Goal: Task Accomplishment & Management: Complete application form

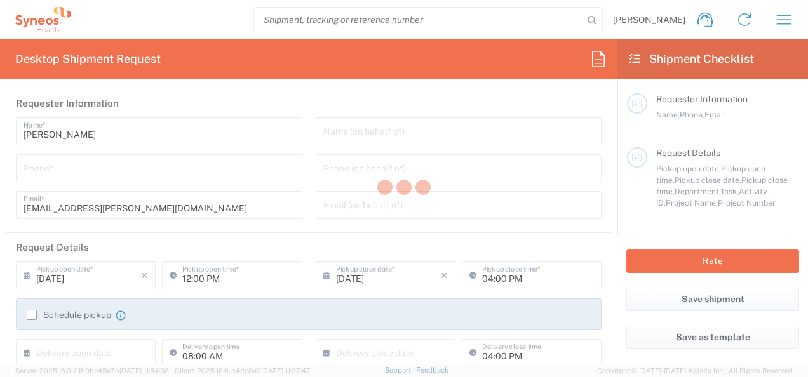
type input "3243"
type input "Mexico"
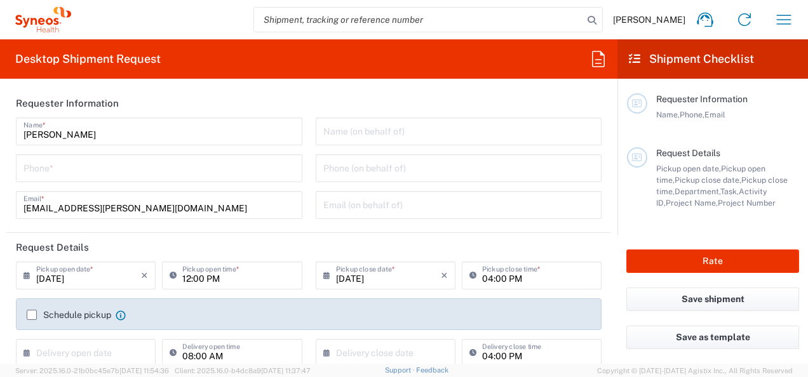
type input "INC Research Clin Svcs Mexico"
click at [159, 164] on input "tel" at bounding box center [158, 167] width 271 height 22
click at [27, 171] on input "3315999122" at bounding box center [158, 167] width 271 height 22
click at [23, 170] on input "3315999122" at bounding box center [158, 167] width 271 height 22
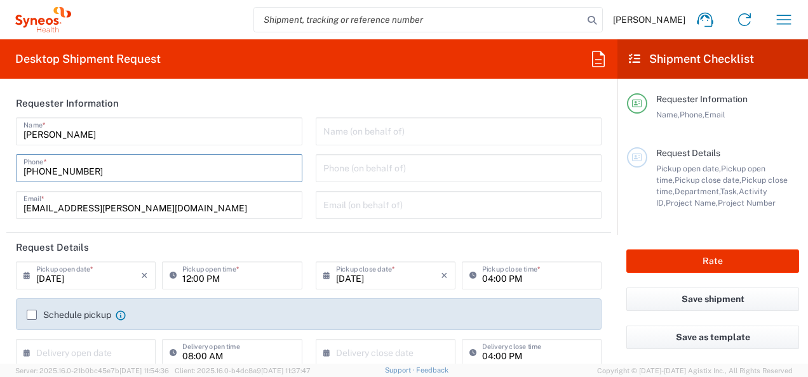
type input "+523315999122"
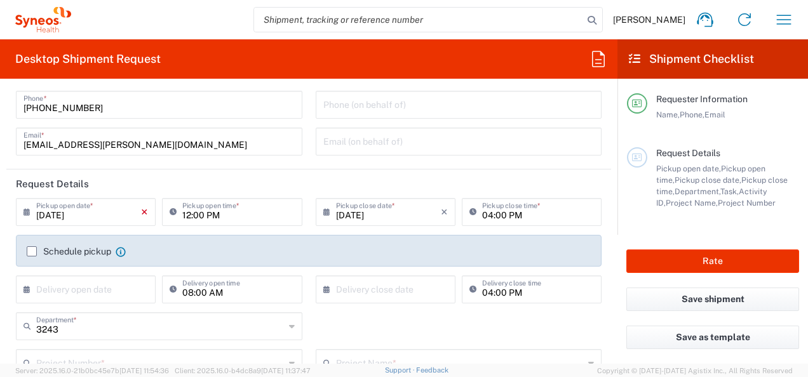
click at [141, 208] on icon "×" at bounding box center [144, 212] width 7 height 20
click at [99, 216] on input "text" at bounding box center [88, 211] width 105 height 22
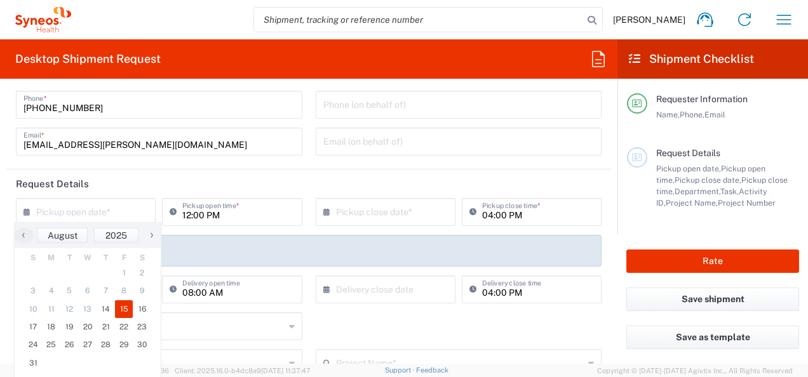
click at [124, 312] on span "15" at bounding box center [124, 309] width 18 height 18
type input "08/15/2025"
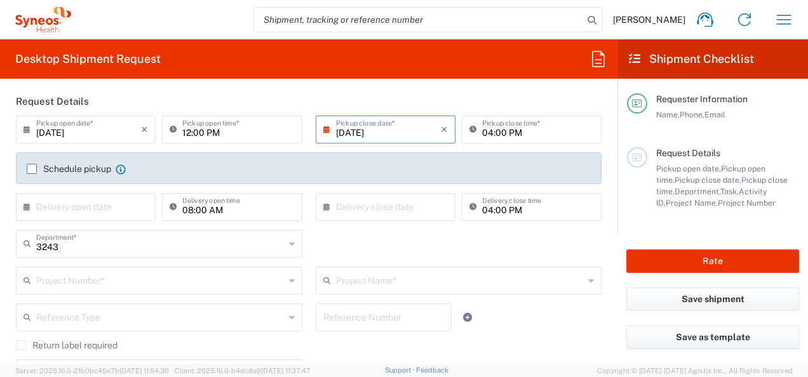
scroll to position [127, 0]
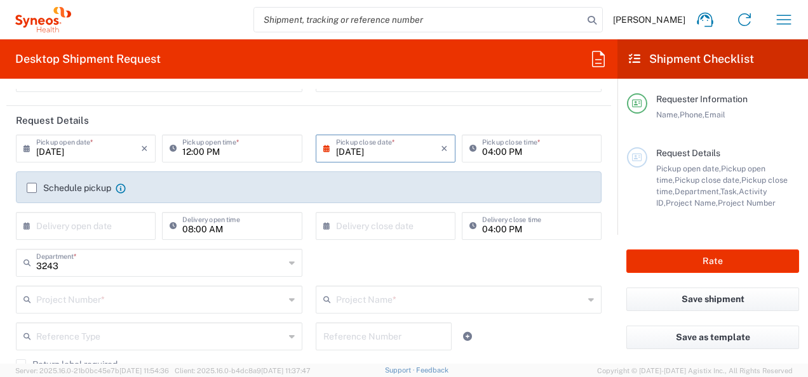
click at [67, 297] on input "text" at bounding box center [160, 299] width 248 height 22
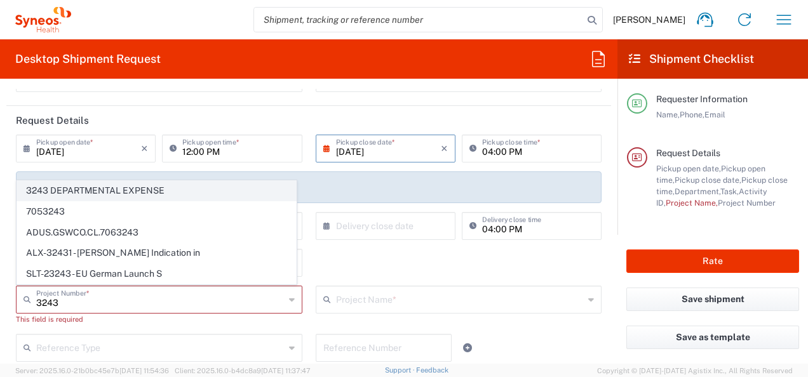
click at [164, 194] on span "3243 DEPARTMENTAL EXPENSE" at bounding box center [156, 191] width 279 height 20
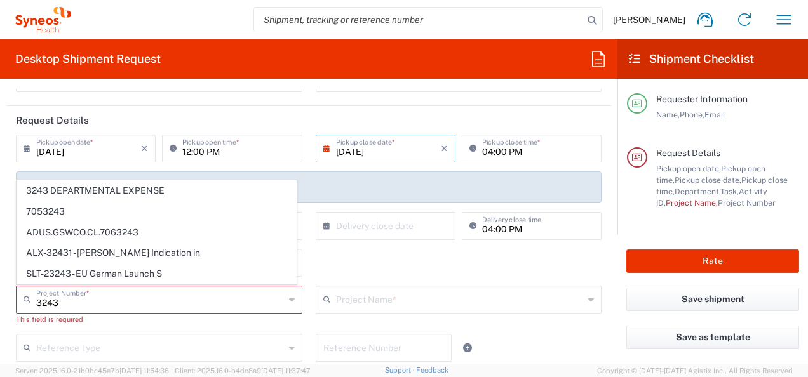
type input "3243 DEPARTMENTAL EXPENSE"
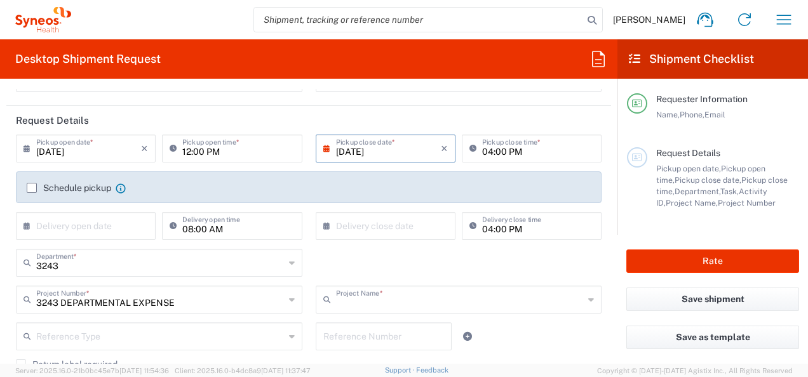
type input "3243 DEPARTMENTAL EXPENSE"
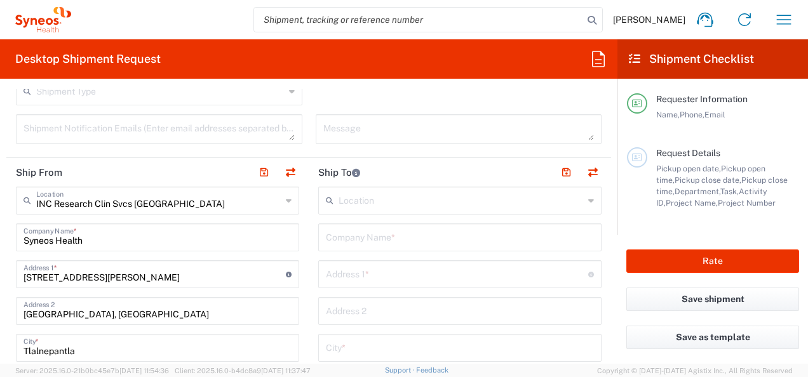
scroll to position [445, 0]
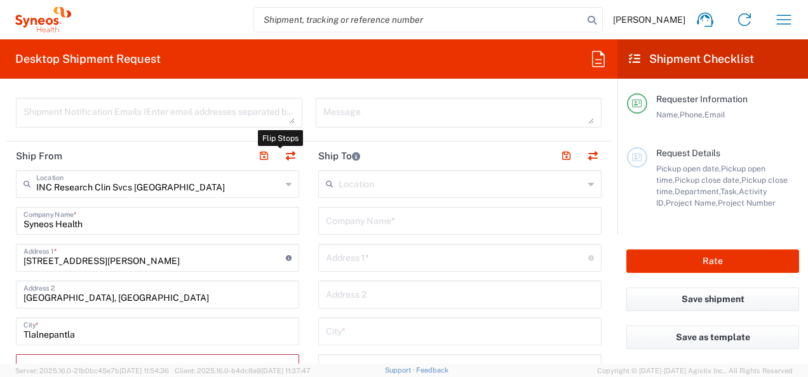
drag, startPoint x: 289, startPoint y: 151, endPoint x: 187, endPoint y: 156, distance: 101.7
click at [289, 150] on button "button" at bounding box center [290, 156] width 18 height 18
type input "INC Research Clin Svcs Mexico"
type input "Syneos Health"
type input "Via Gustavo Baz 309 edificio A1 Piso 1"
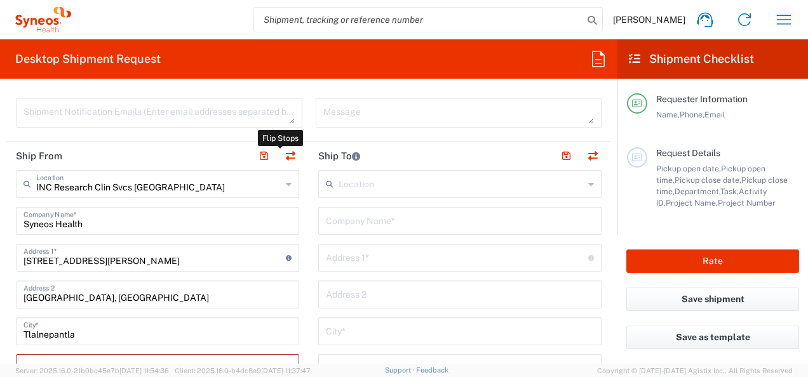
type input "Colonia Industrial de Loma- Tlalnepantla de Baz, Centrum Park"
type input "Tlalnepantla"
type input "Mexico"
type input "54060"
type input "Anett Vera"
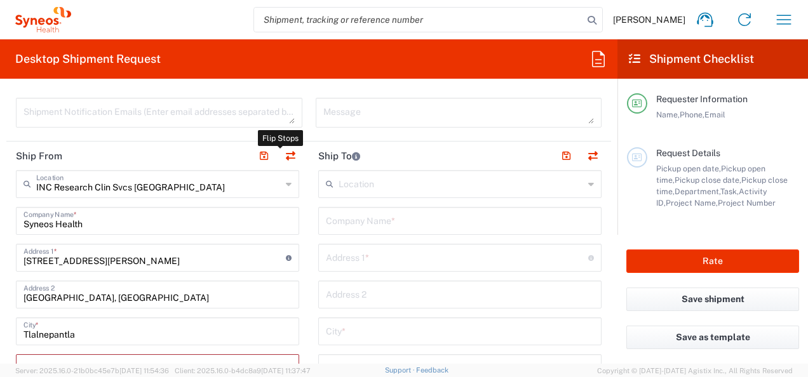
type input "anett.vera@syneoshealth.com"
type input "EORI"
type input "TIN"
type input "KIN030716VB2"
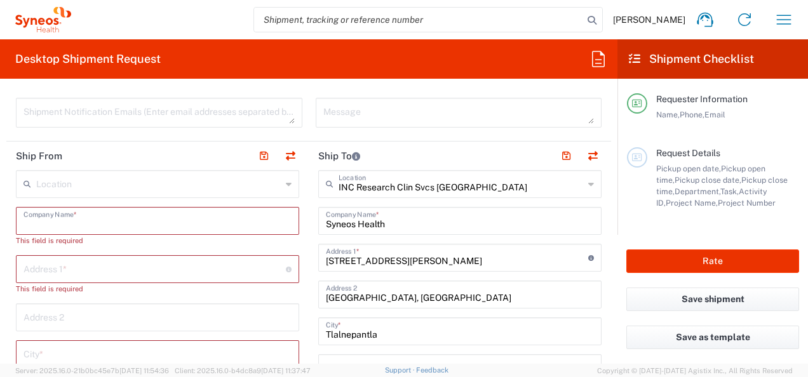
click at [105, 213] on input "text" at bounding box center [157, 220] width 268 height 22
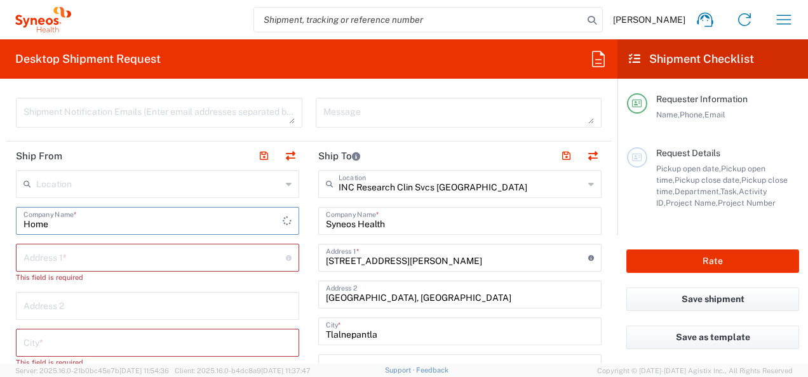
type input "Home"
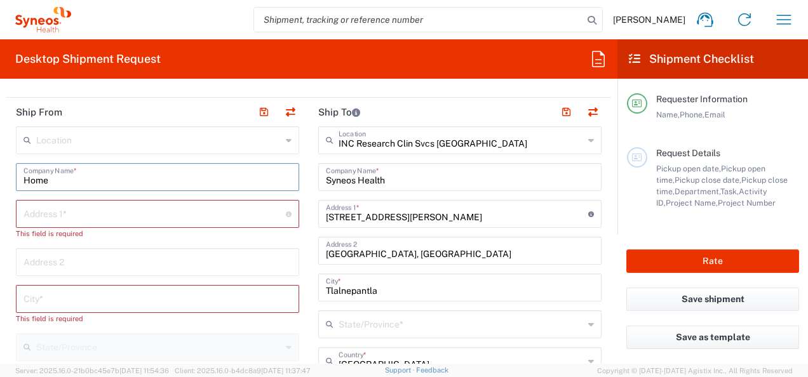
scroll to position [508, 0]
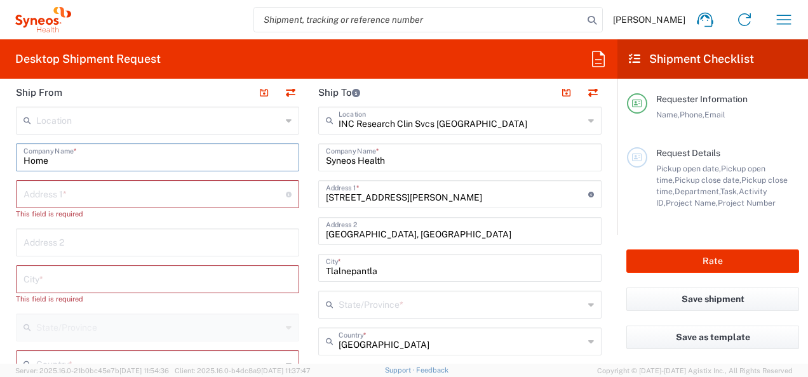
click at [150, 194] on input "text" at bounding box center [154, 193] width 262 height 22
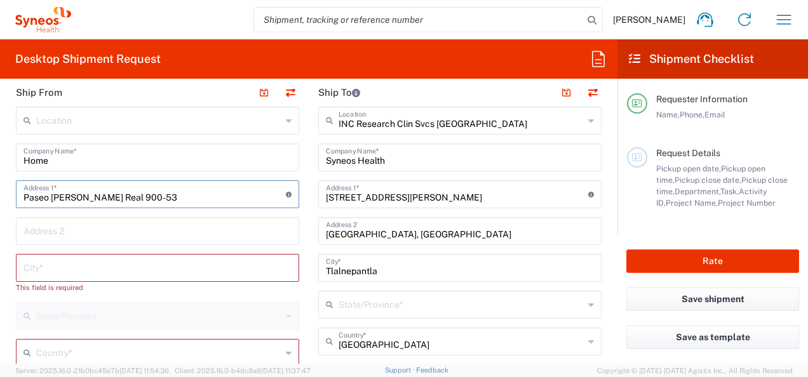
type input "Paseo Valle Real 900-53"
click at [132, 267] on input "text" at bounding box center [157, 267] width 268 height 22
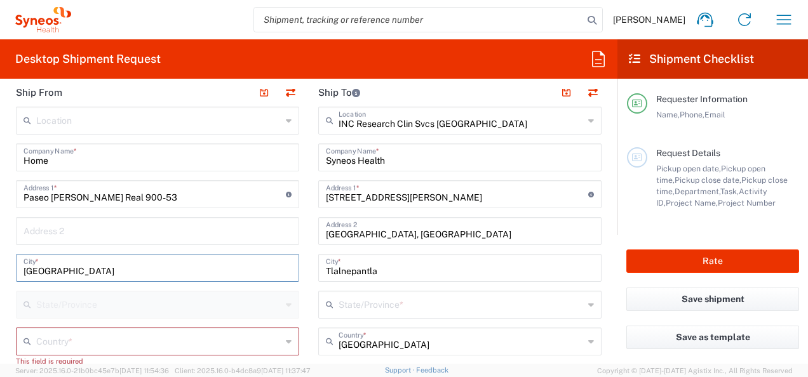
type input "Guadalajara"
click at [158, 232] on input "text" at bounding box center [157, 230] width 268 height 22
type input "Puerta Real"
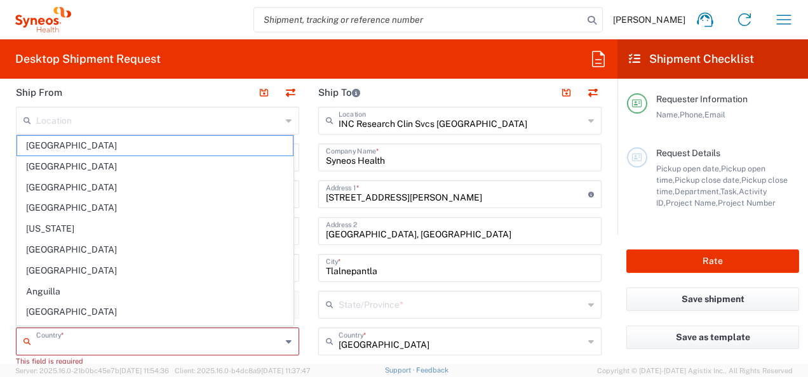
click at [83, 344] on input "text" at bounding box center [158, 341] width 245 height 22
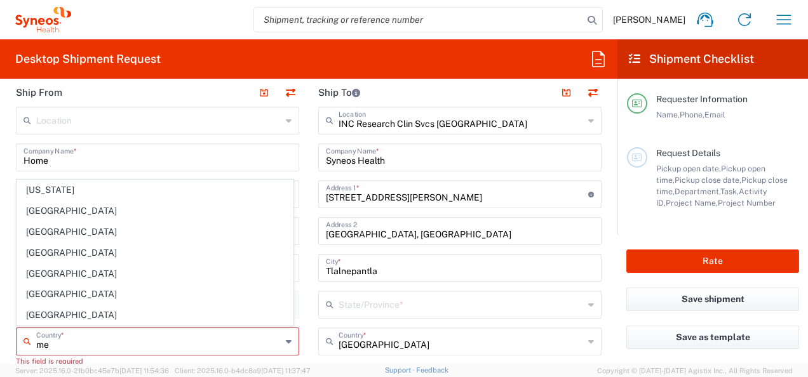
scroll to position [0, 0]
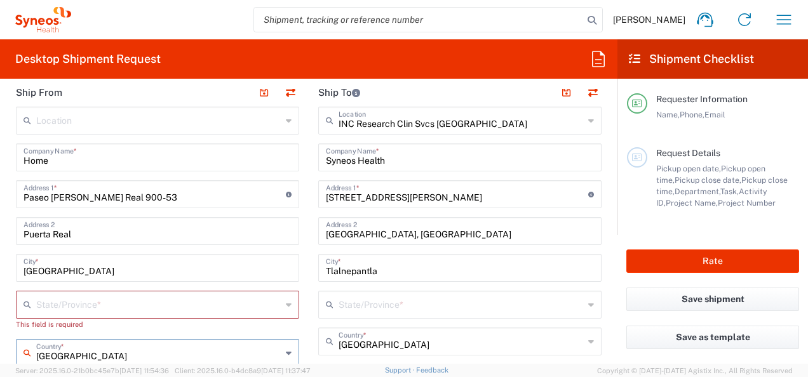
type input "Mexico"
click at [44, 306] on input "text" at bounding box center [158, 304] width 245 height 22
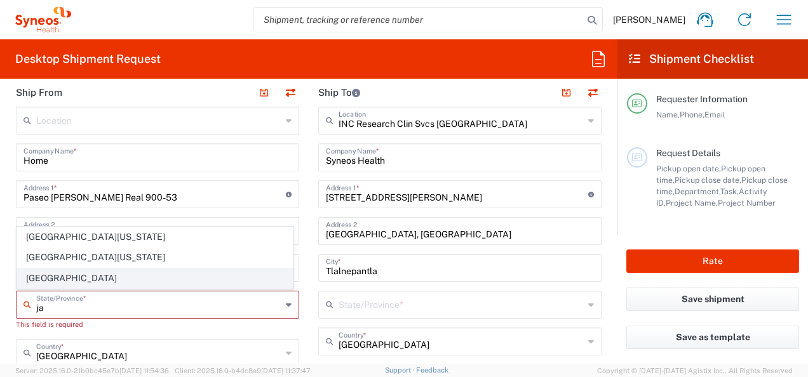
click at [58, 279] on span "Jalisco" at bounding box center [155, 279] width 276 height 20
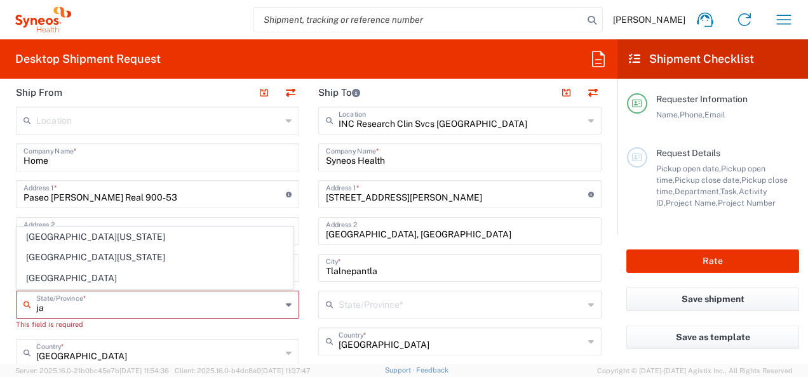
type input "Jalisco"
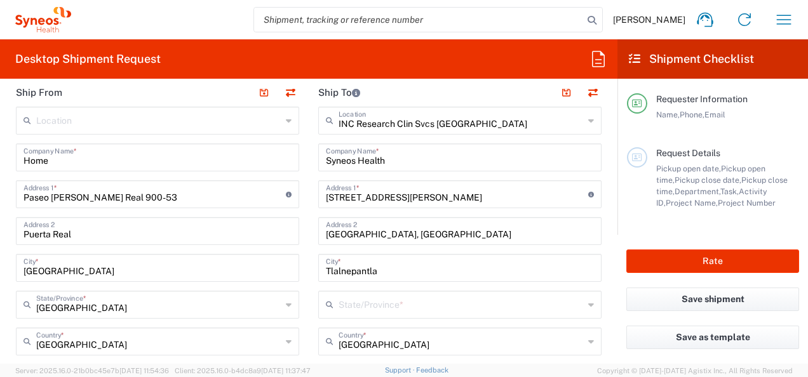
scroll to position [572, 0]
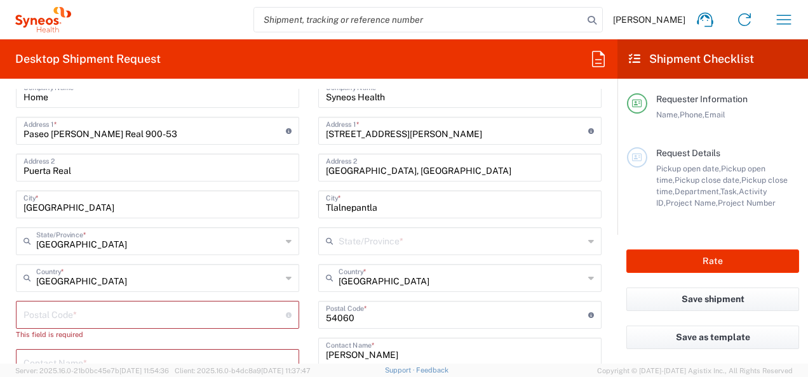
click at [75, 304] on input "undefined" at bounding box center [154, 314] width 262 height 22
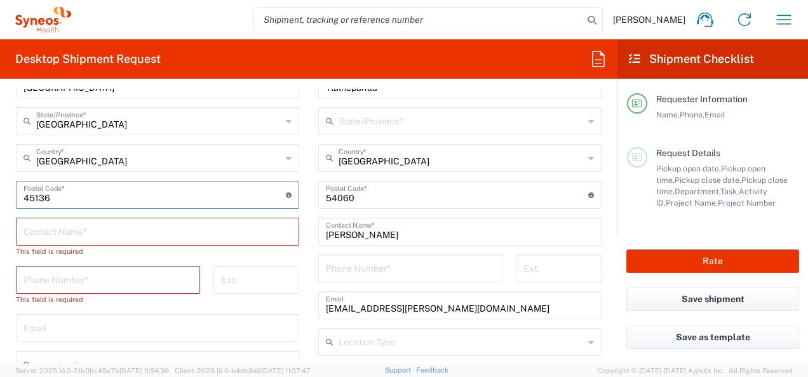
scroll to position [699, 0]
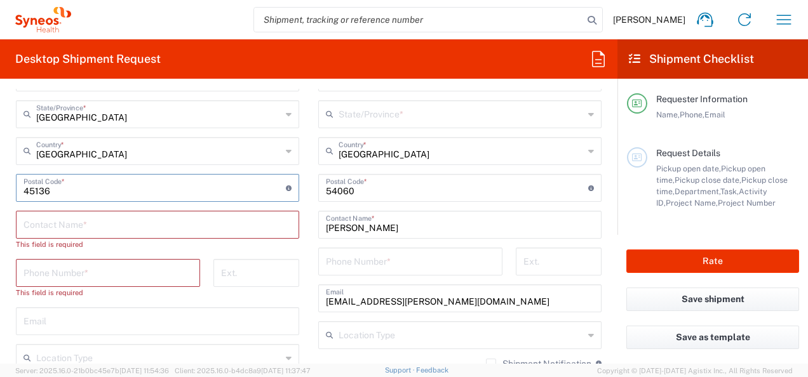
type input "45136"
click at [124, 234] on div "Contact Name *" at bounding box center [157, 225] width 283 height 28
click at [136, 223] on input "text" at bounding box center [157, 224] width 268 height 22
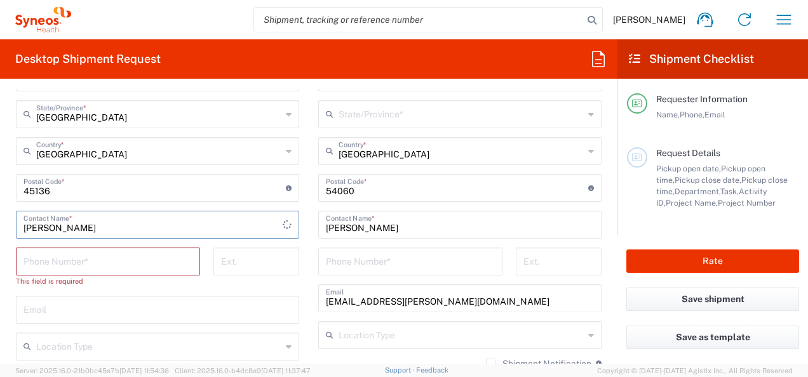
type input "Anett Vera"
click at [139, 259] on input "tel" at bounding box center [107, 261] width 169 height 22
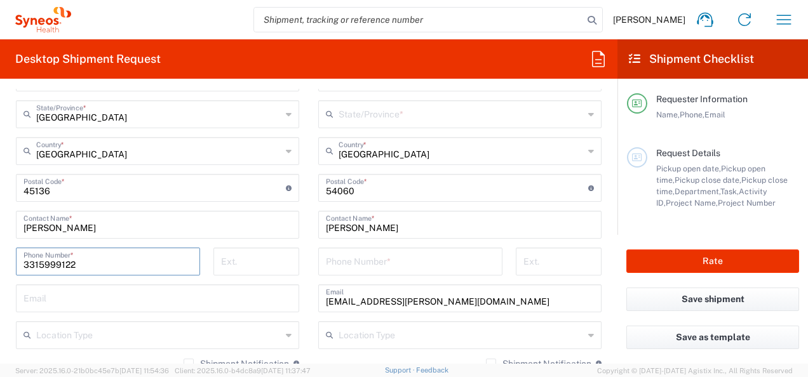
click at [23, 259] on input "3315999122" at bounding box center [107, 261] width 169 height 22
type input "+523315999122"
click at [147, 264] on input "+523315999122" at bounding box center [107, 261] width 169 height 22
click at [149, 301] on input "text" at bounding box center [157, 297] width 268 height 22
click at [36, 258] on input "+523315999122" at bounding box center [107, 261] width 169 height 22
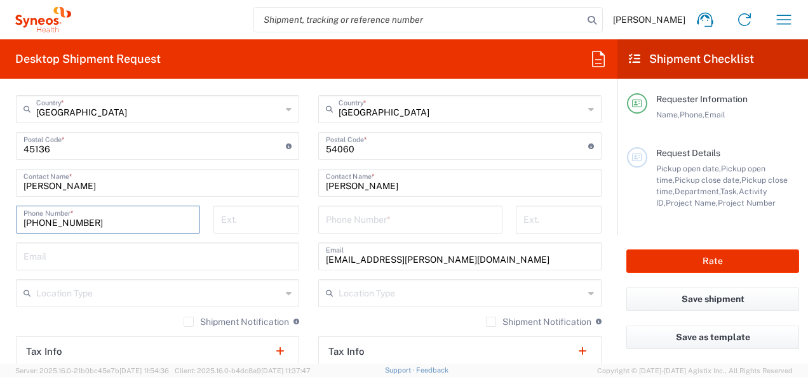
scroll to position [762, 0]
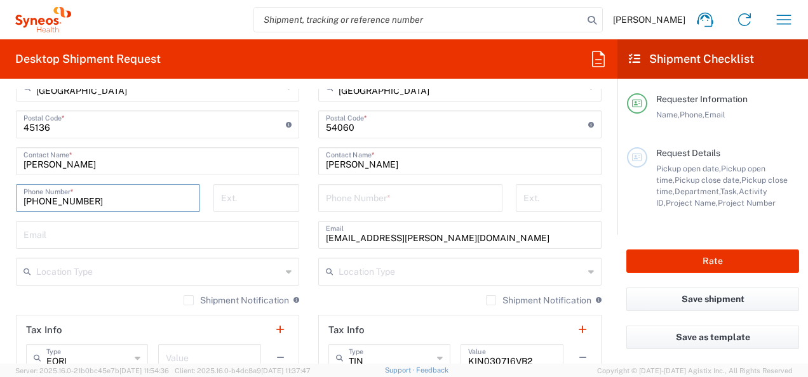
click at [198, 240] on input "text" at bounding box center [157, 234] width 268 height 22
type input "anett.vera@syneoshealth.com"
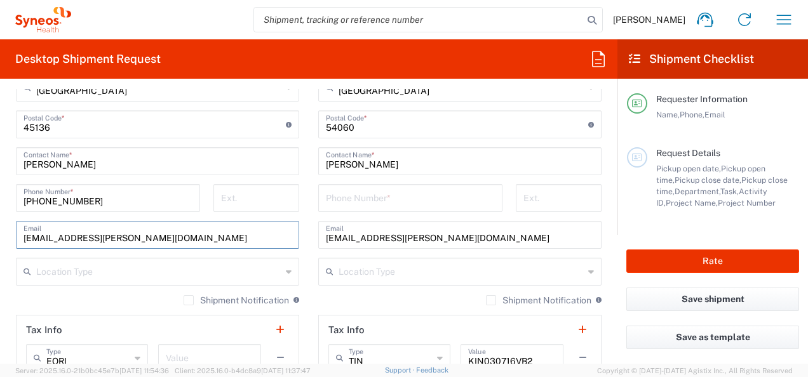
type input "3315999122"
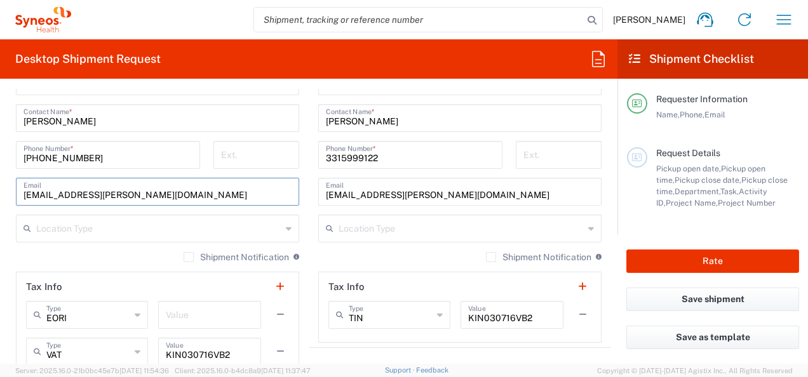
scroll to position [826, 0]
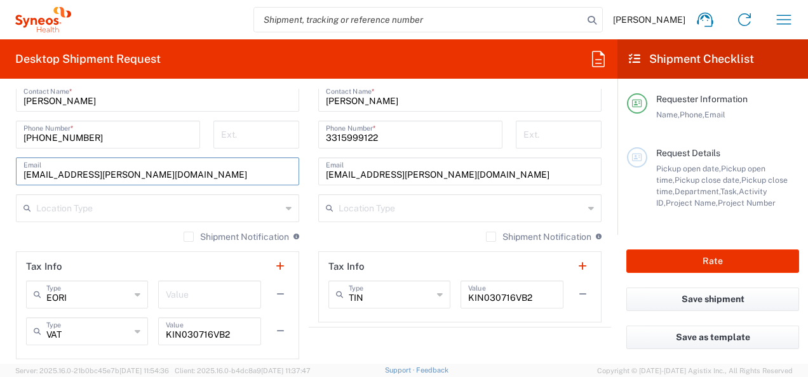
click at [130, 214] on input "text" at bounding box center [158, 207] width 245 height 22
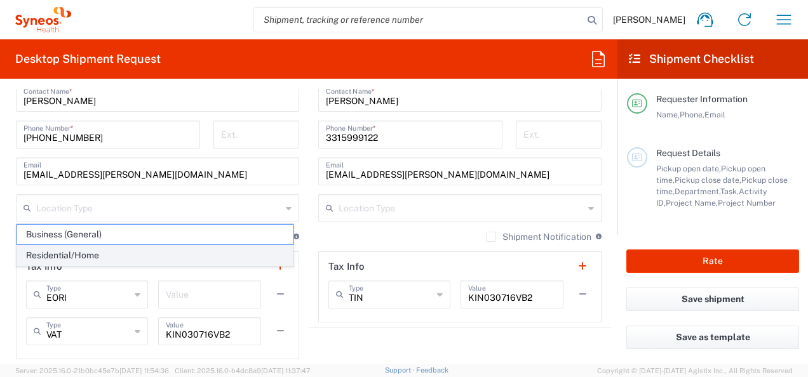
click at [119, 258] on span "Residential/Home" at bounding box center [155, 256] width 276 height 20
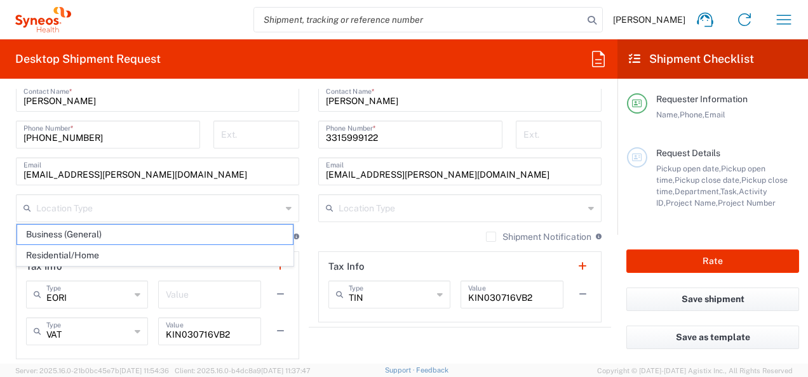
type input "Residential/Home"
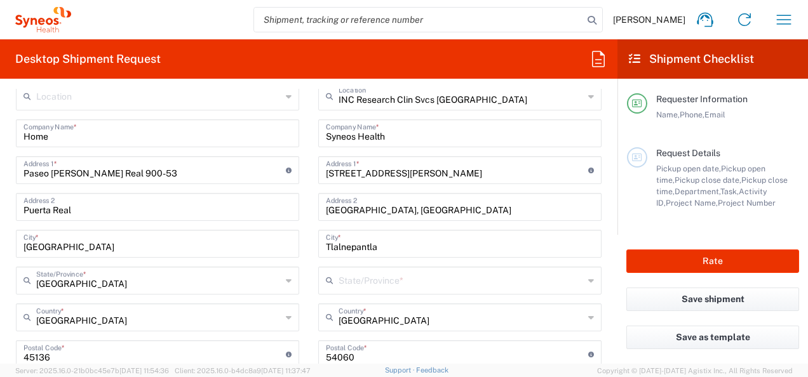
scroll to position [508, 0]
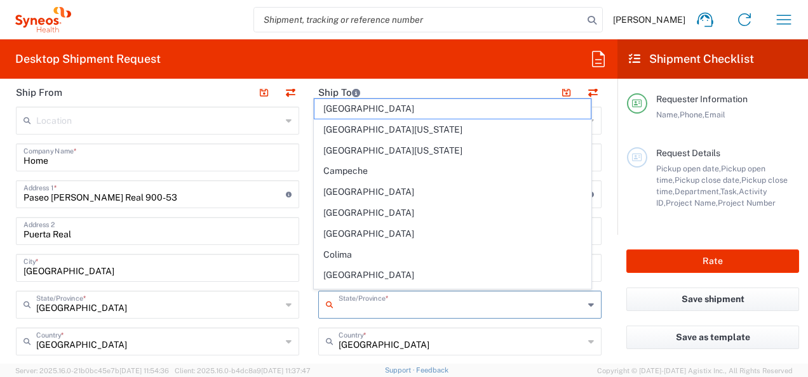
click at [340, 312] on input "text" at bounding box center [461, 304] width 245 height 22
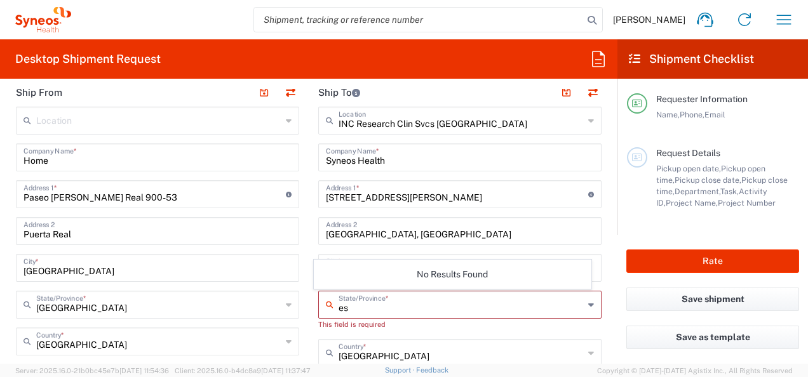
type input "e"
type input "mexi"
drag, startPoint x: 365, startPoint y: 277, endPoint x: 432, endPoint y: 319, distance: 79.3
click at [365, 276] on span "Mexico State" at bounding box center [452, 279] width 276 height 20
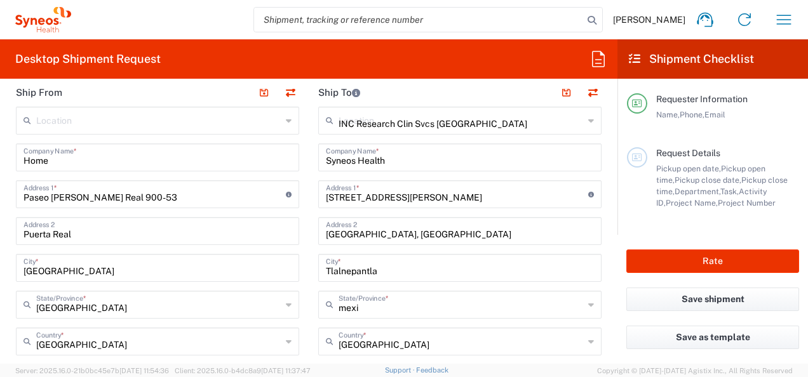
type input "Mexico State"
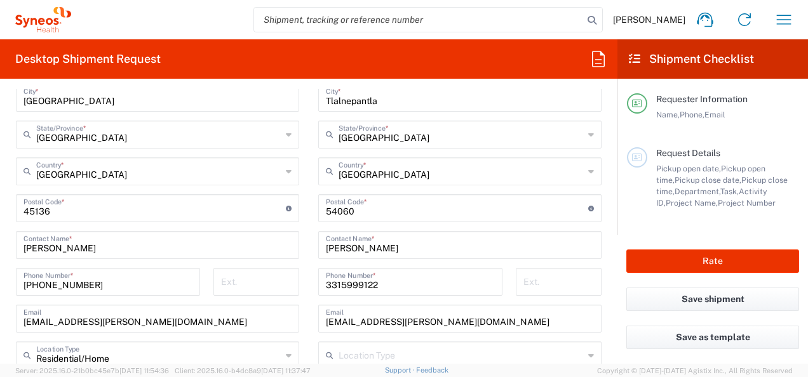
scroll to position [699, 0]
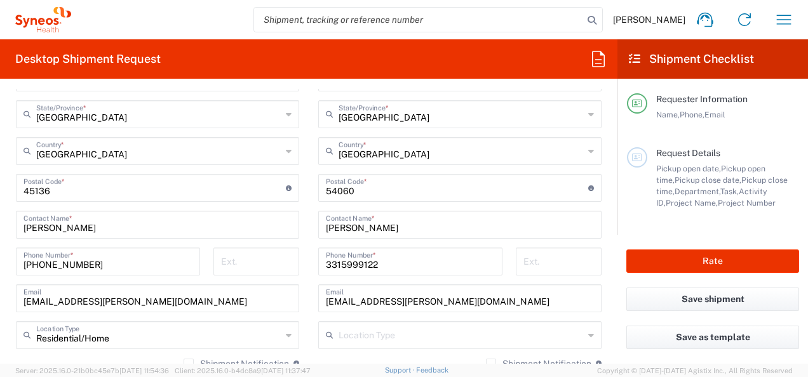
click at [391, 231] on input "Anett Vera" at bounding box center [460, 224] width 268 height 22
type input "Luis Aguilar"
click at [387, 269] on input "3315999122" at bounding box center [410, 261] width 169 height 22
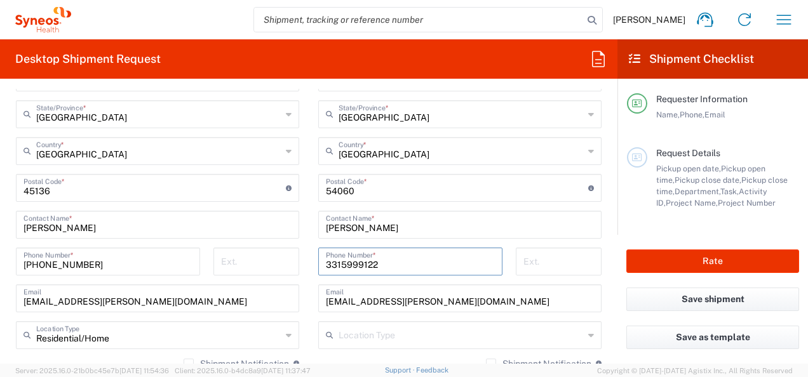
click at [392, 262] on input "3315999122" at bounding box center [410, 261] width 169 height 22
type input "+525565990091"
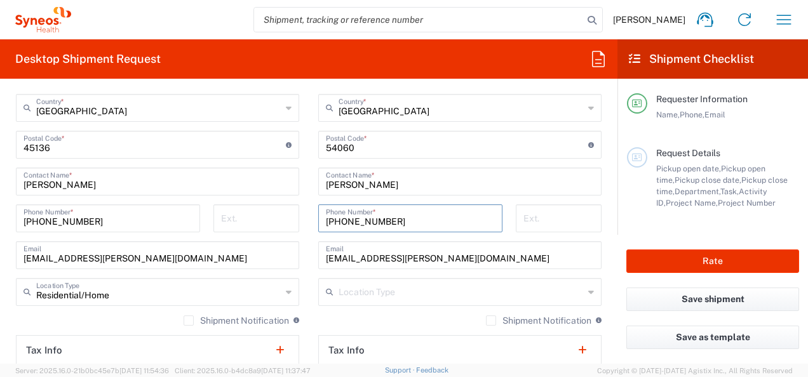
scroll to position [762, 0]
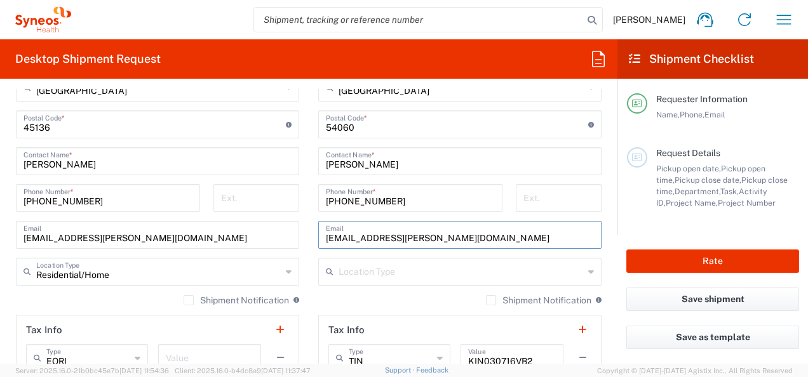
drag, startPoint x: 422, startPoint y: 229, endPoint x: 421, endPoint y: 238, distance: 9.5
click at [422, 229] on input "anett.vera@syneoshealth.com" at bounding box center [460, 234] width 268 height 22
drag, startPoint x: 417, startPoint y: 235, endPoint x: 346, endPoint y: 232, distance: 71.2
click at [417, 235] on input "anett.vera@syneoshealth.com" at bounding box center [460, 234] width 268 height 22
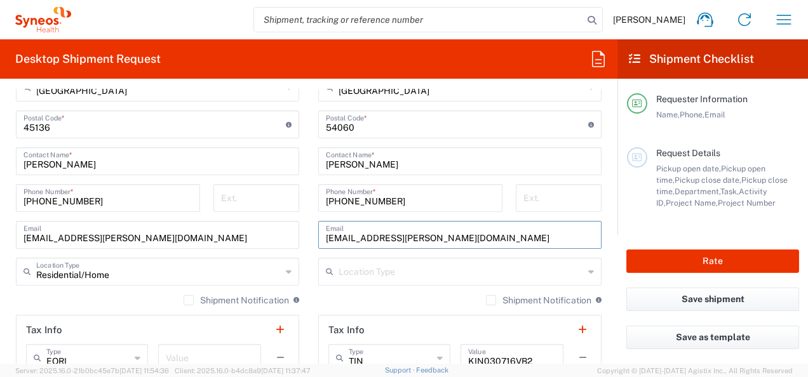
click at [417, 235] on input "anett.vera@syneoshealth.com" at bounding box center [460, 234] width 268 height 22
click at [361, 237] on input "anett.vera@syneoshealth.com" at bounding box center [460, 234] width 268 height 22
drag, startPoint x: 361, startPoint y: 237, endPoint x: 315, endPoint y: 235, distance: 45.8
click at [318, 236] on div "anett.vera@syneoshealth.com Email" at bounding box center [459, 235] width 283 height 28
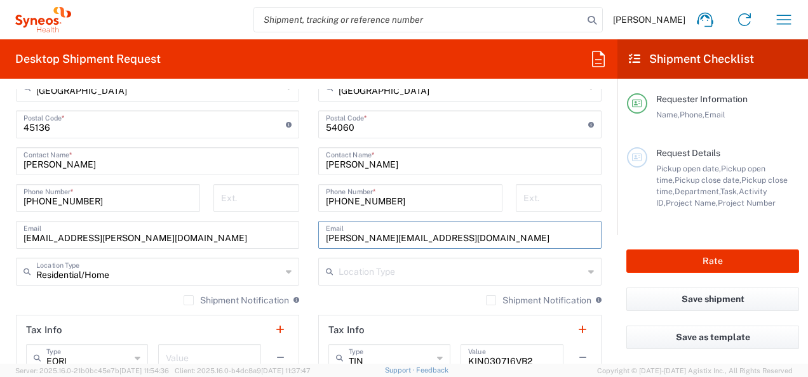
type input "luis.perezaguilar@syneoshealth.com"
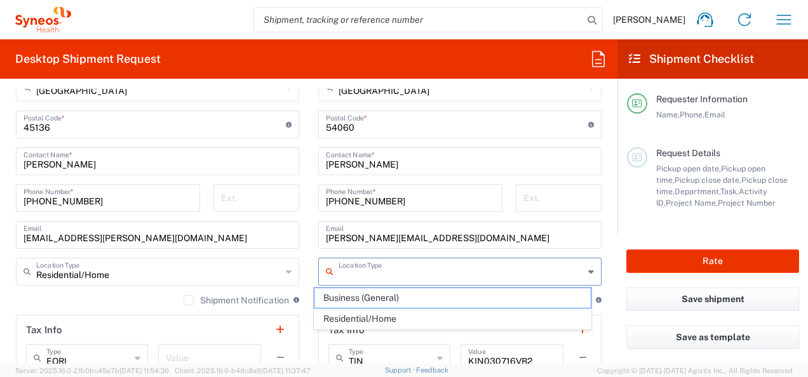
click at [381, 274] on input "text" at bounding box center [461, 271] width 245 height 22
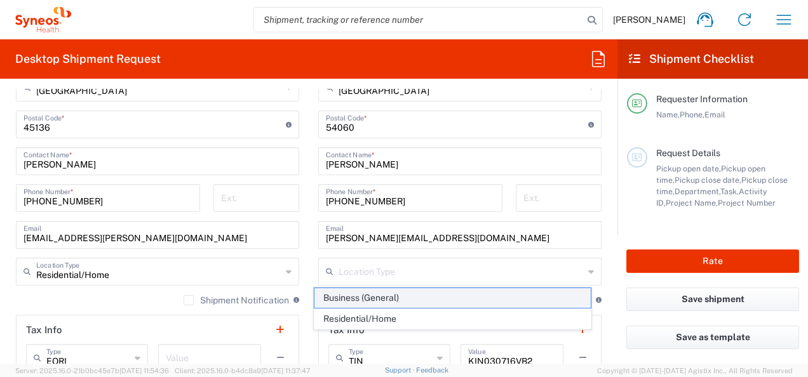
click at [388, 300] on span "Business (General)" at bounding box center [452, 298] width 276 height 20
type input "Business (General)"
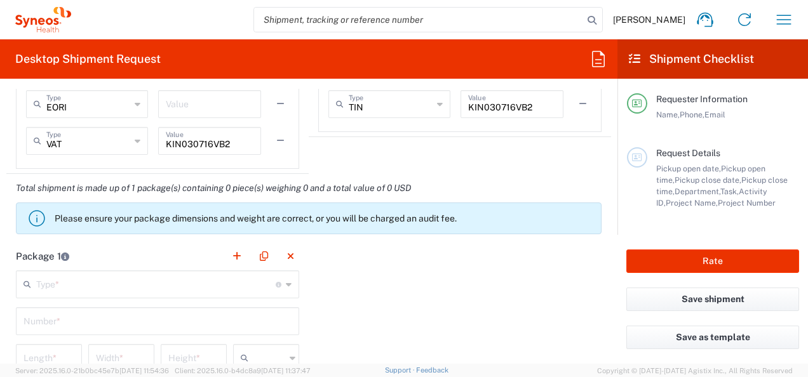
scroll to position [1080, 0]
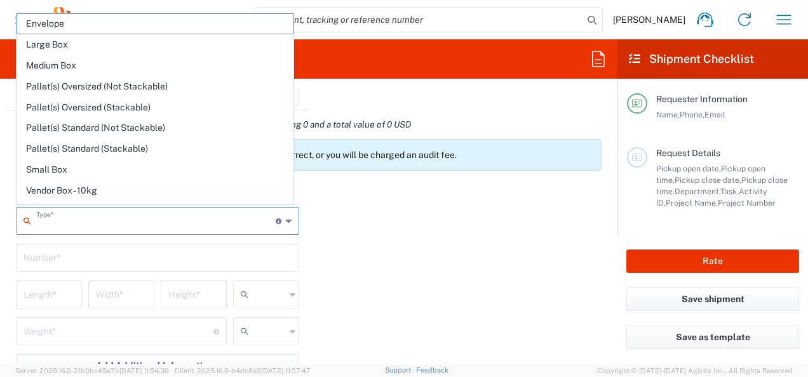
click at [103, 217] on input "text" at bounding box center [155, 220] width 239 height 22
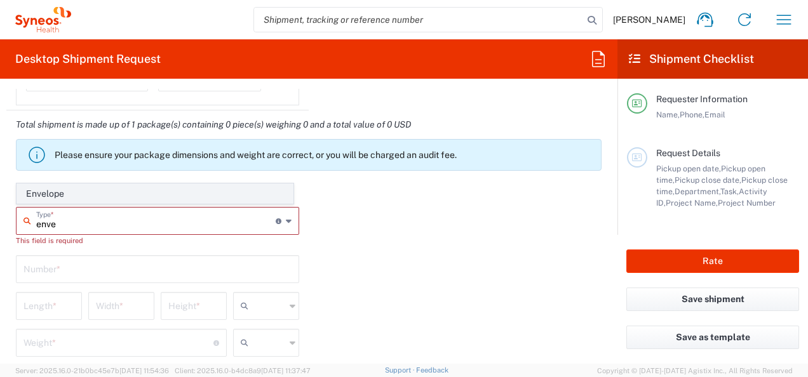
click at [102, 189] on span "Envelope" at bounding box center [155, 194] width 276 height 20
type input "Envelope"
type input "1"
type input "9.5"
type input "12.5"
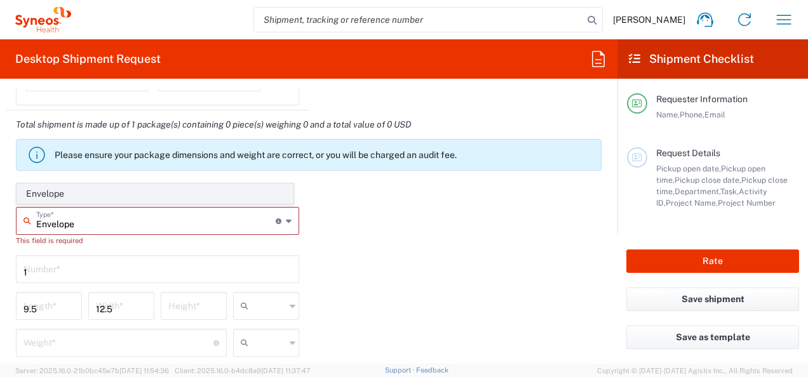
type input "0.25"
type input "in"
type input "0.45"
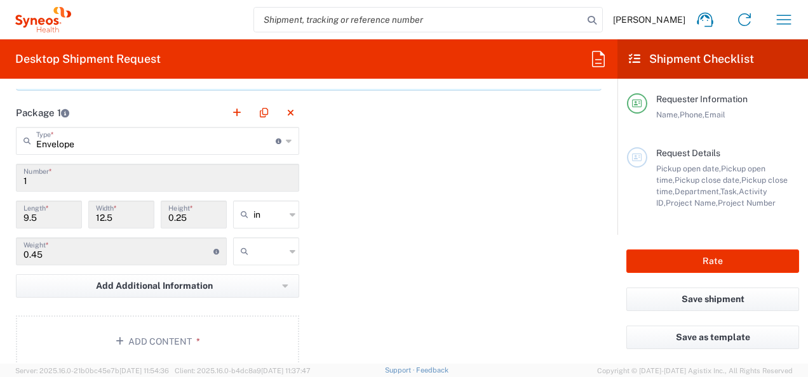
scroll to position [1143, 0]
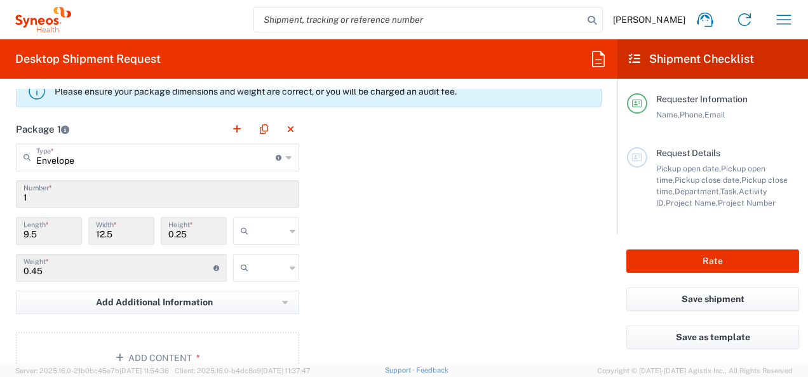
click at [253, 236] on input "text" at bounding box center [269, 231] width 32 height 20
click at [260, 285] on span "cm" at bounding box center [262, 277] width 62 height 20
type input "24.13"
type input "31.75"
type input "0.64"
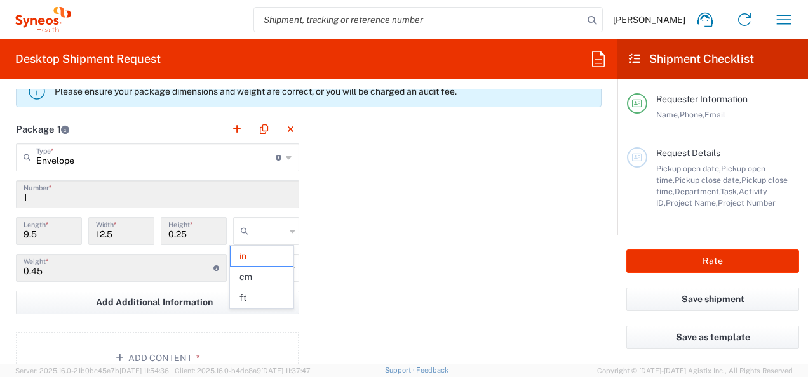
type input "cm"
click at [269, 276] on div at bounding box center [266, 268] width 66 height 28
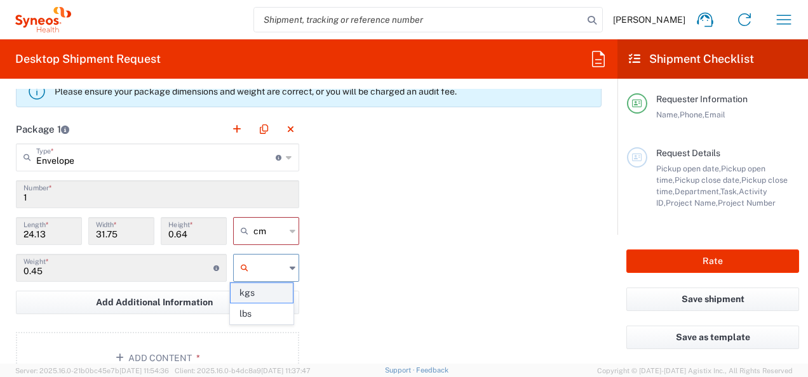
click at [264, 293] on span "kgs" at bounding box center [262, 293] width 62 height 20
type input "kgs"
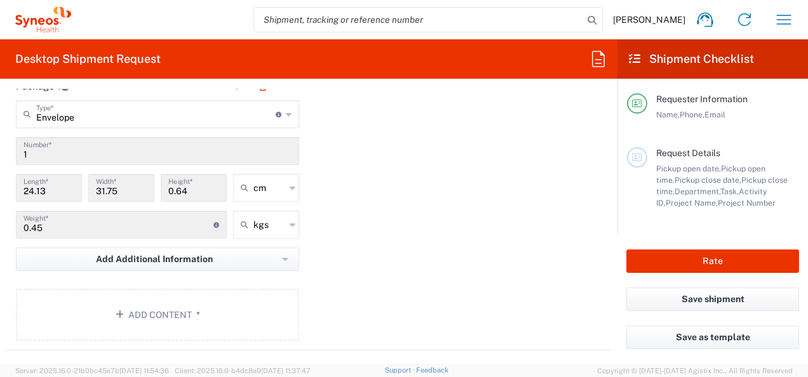
scroll to position [1207, 0]
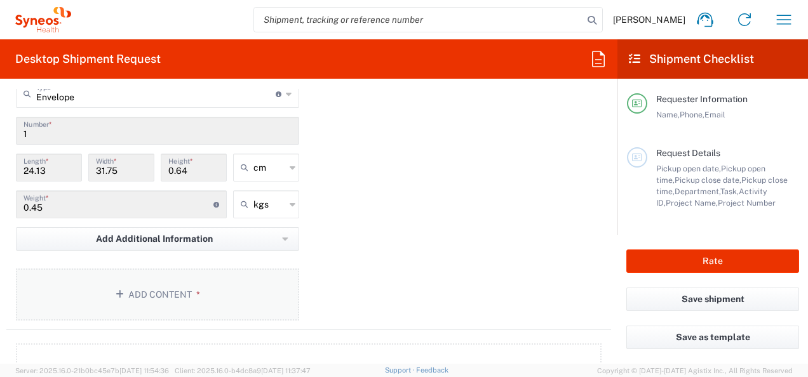
click at [184, 288] on button "Add Content *" at bounding box center [157, 295] width 283 height 52
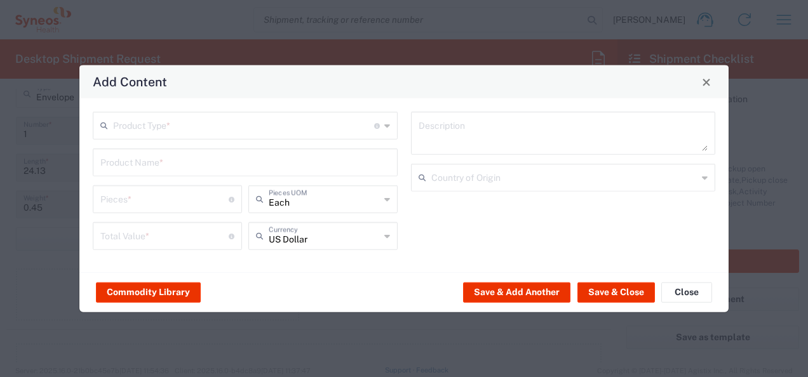
click at [307, 119] on input "text" at bounding box center [243, 125] width 261 height 22
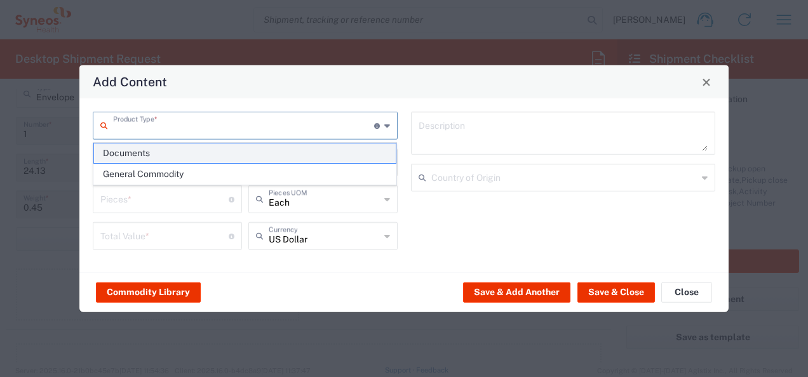
click at [293, 152] on span "Documents" at bounding box center [245, 154] width 302 height 20
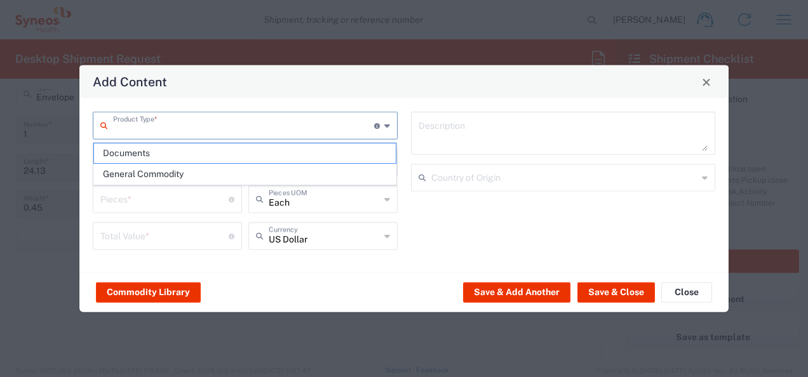
type input "Documents"
type input "1"
type textarea "Documents"
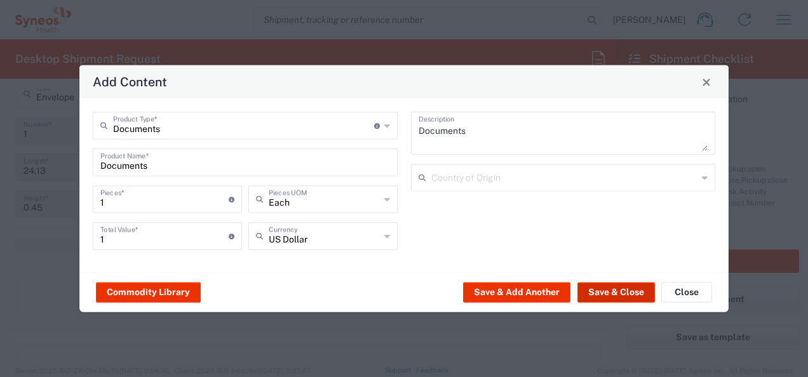
click at [625, 295] on button "Save & Close" at bounding box center [615, 292] width 77 height 20
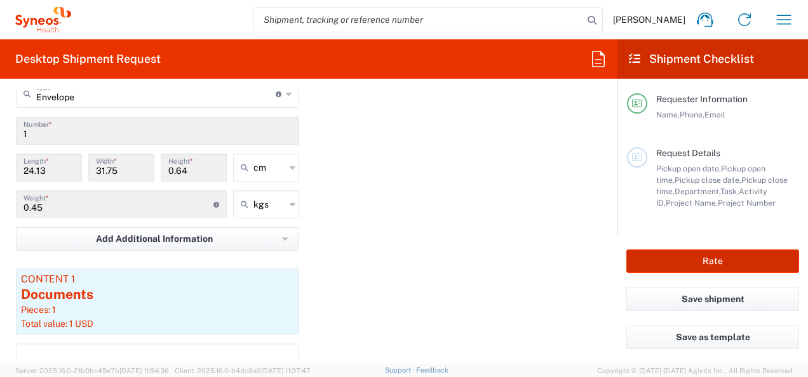
click at [744, 261] on button "Rate" at bounding box center [712, 261] width 173 height 23
type input "3243 DEPARTMENTAL EXPENSE"
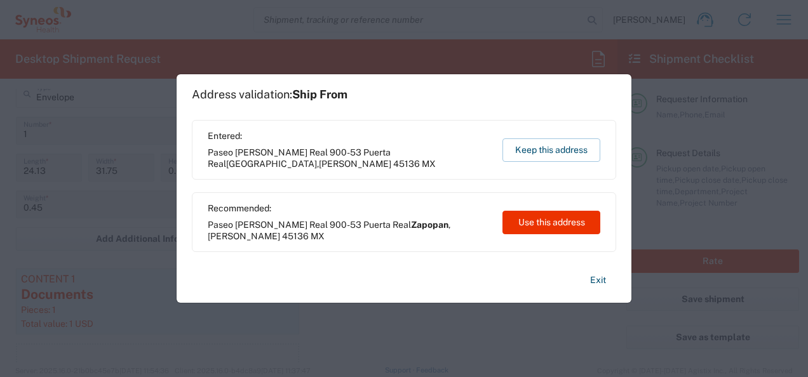
click at [554, 229] on button "Use this address" at bounding box center [551, 222] width 98 height 23
type input "Zapopan"
type input "Jalisco"
type input "Mexico"
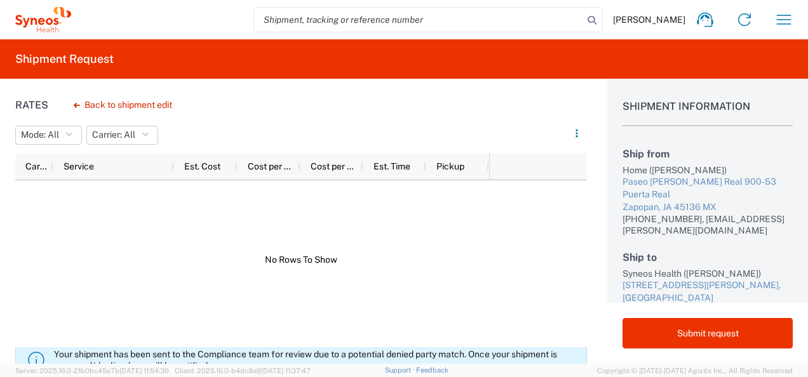
click at [334, 265] on div at bounding box center [252, 259] width 474 height 159
click at [579, 133] on icon "button" at bounding box center [576, 133] width 9 height 9
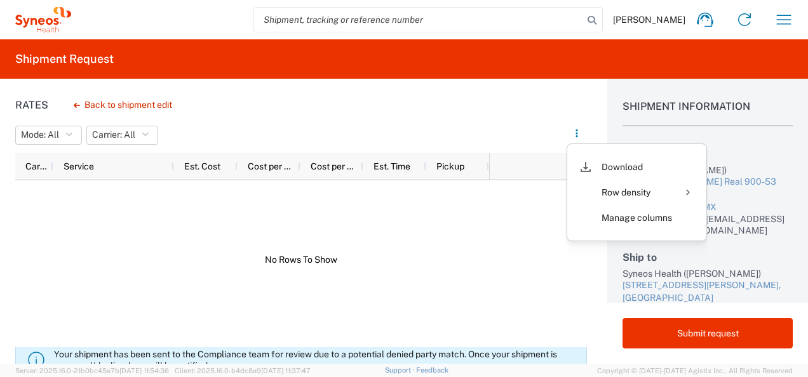
click at [346, 112] on div "Rates Back to shipment edit Mode: All All Carrier: All All Carrier Service Est.…" at bounding box center [293, 221] width 587 height 285
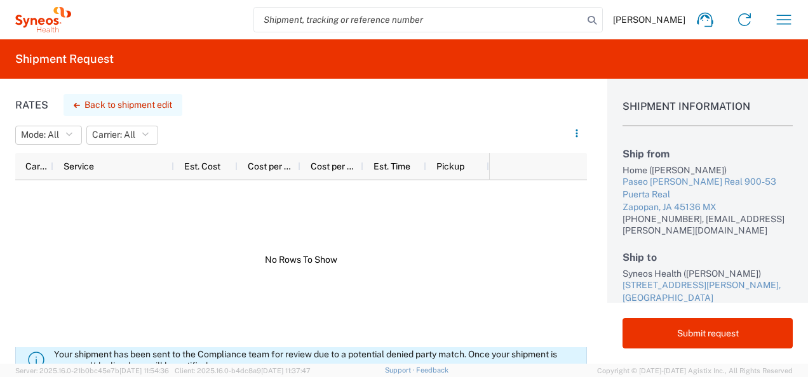
click at [100, 101] on button "Back to shipment edit" at bounding box center [123, 105] width 119 height 22
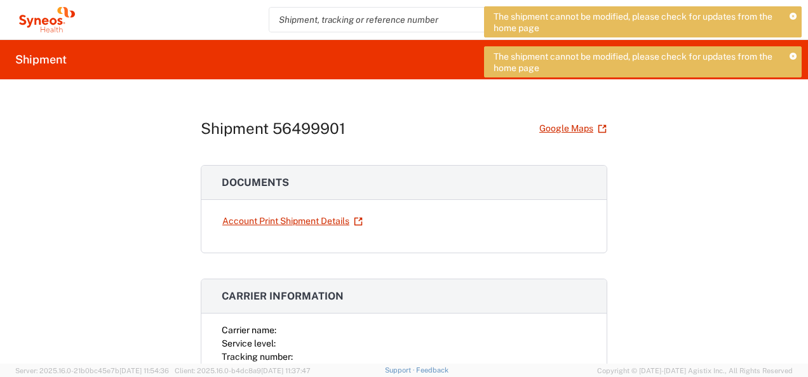
click at [795, 11] on div "The shipment cannot be modified, please check for updates from the home page" at bounding box center [643, 21] width 318 height 31
click at [793, 19] on icon at bounding box center [792, 16] width 7 height 7
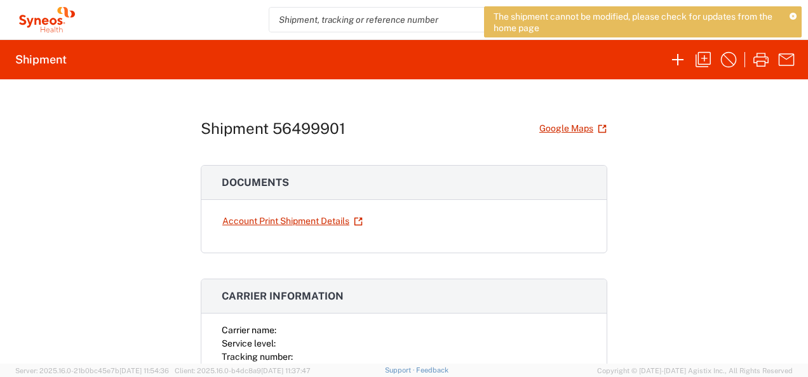
drag, startPoint x: 793, startPoint y: 14, endPoint x: 544, endPoint y: 27, distance: 248.7
click at [790, 15] on icon at bounding box center [792, 16] width 7 height 7
click at [316, 221] on link "Account Print Shipment Details" at bounding box center [293, 221] width 142 height 22
click at [789, 15] on icon at bounding box center [792, 16] width 7 height 7
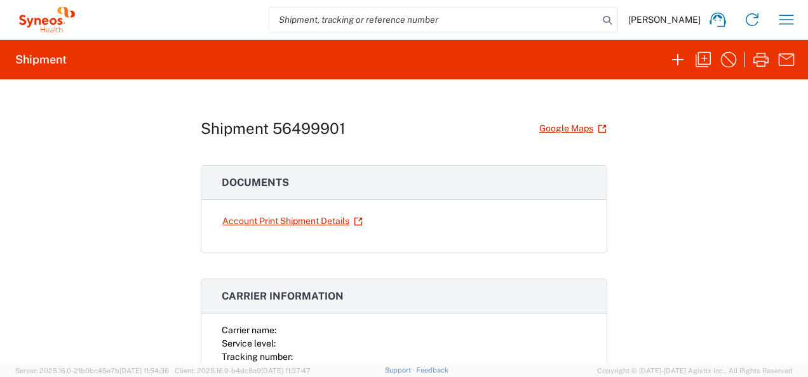
click at [680, 18] on span "Anett Vera" at bounding box center [664, 19] width 72 height 11
click at [790, 20] on icon "button" at bounding box center [786, 20] width 20 height 20
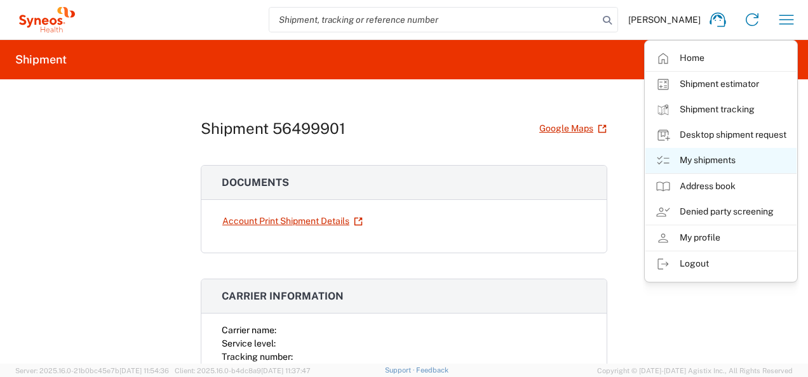
click at [680, 156] on link "My shipments" at bounding box center [720, 160] width 151 height 25
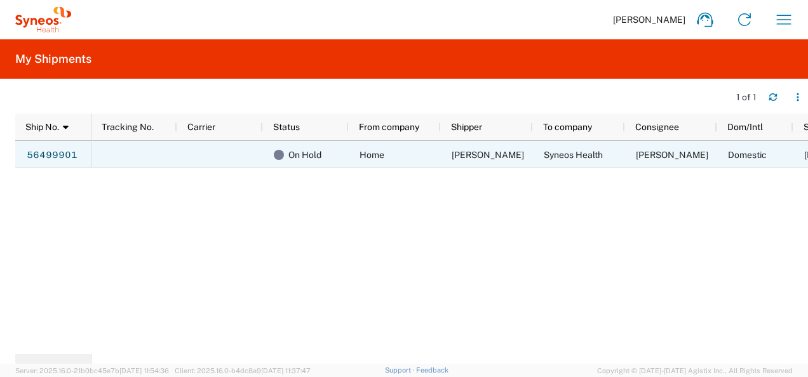
click at [137, 151] on div at bounding box center [134, 154] width 86 height 27
click at [379, 156] on span "Home" at bounding box center [371, 155] width 25 height 10
click at [57, 159] on link "56499901" at bounding box center [52, 155] width 52 height 20
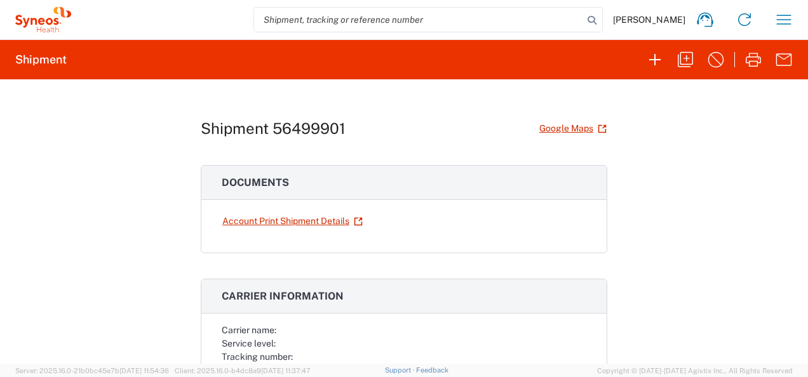
click at [33, 59] on h2 "Shipment" at bounding box center [40, 59] width 51 height 15
click at [776, 22] on icon "button" at bounding box center [784, 20] width 20 height 20
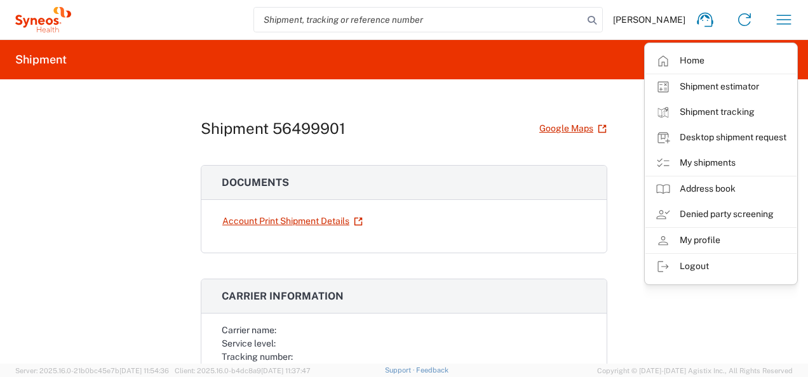
click at [739, 189] on link "Address book" at bounding box center [720, 189] width 151 height 25
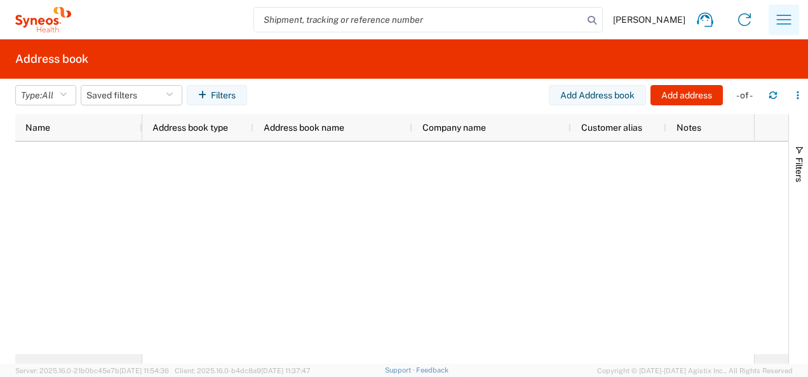
click at [790, 14] on icon "button" at bounding box center [784, 20] width 20 height 20
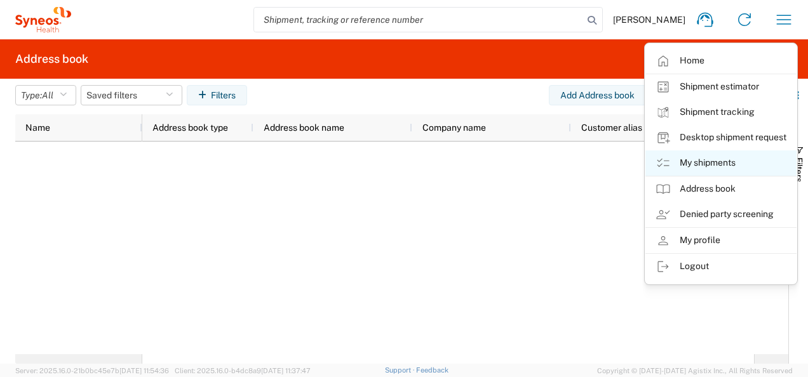
click at [733, 163] on link "My shipments" at bounding box center [720, 163] width 151 height 25
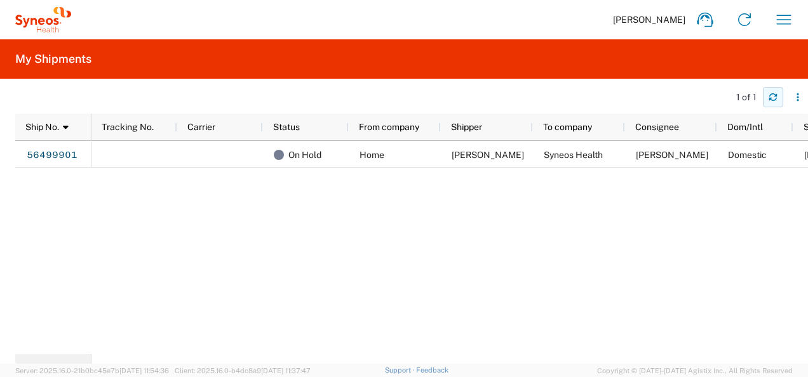
click at [774, 100] on icon "button" at bounding box center [772, 97] width 9 height 9
click at [774, 100] on icon "button" at bounding box center [773, 99] width 8 height 3
click at [772, 99] on icon "button" at bounding box center [772, 97] width 9 height 9
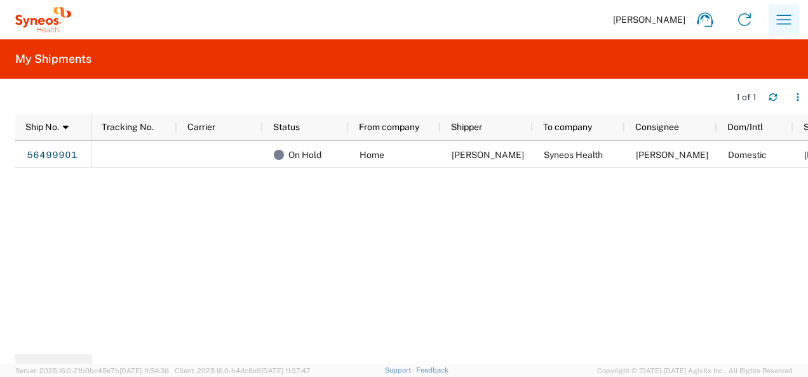
click at [790, 25] on icon "button" at bounding box center [784, 20] width 20 height 20
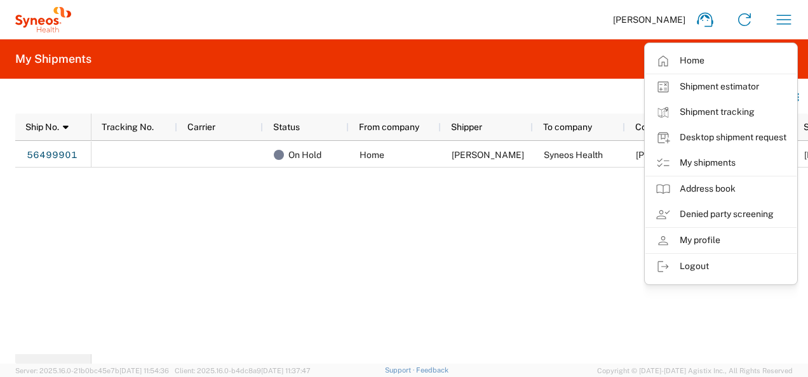
click at [413, 271] on div "On Hold Home Anett Vera Syneos Health Luis Aguilar Domestic 08/15/2025" at bounding box center [449, 247] width 716 height 213
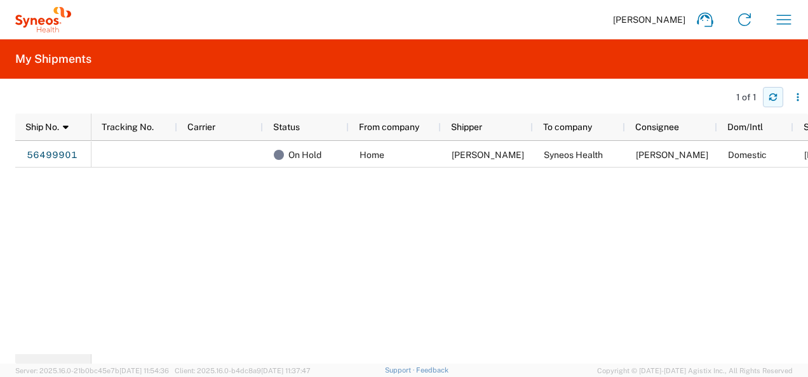
click at [777, 98] on button "button" at bounding box center [773, 97] width 20 height 20
click at [763, 101] on button "button" at bounding box center [773, 97] width 20 height 20
click at [775, 100] on icon "button" at bounding box center [772, 97] width 9 height 9
